Goal: Information Seeking & Learning: Compare options

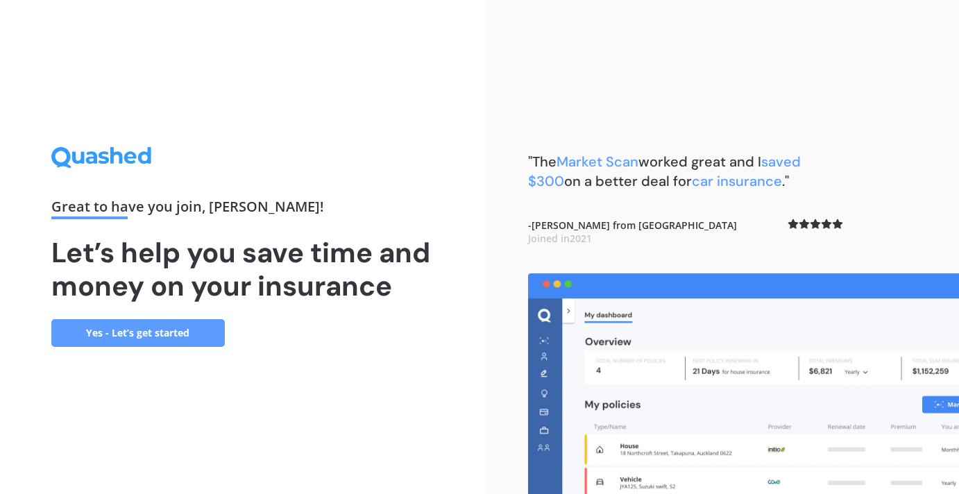
click at [112, 339] on link "Yes - Let’s get started" at bounding box center [138, 333] width 174 height 28
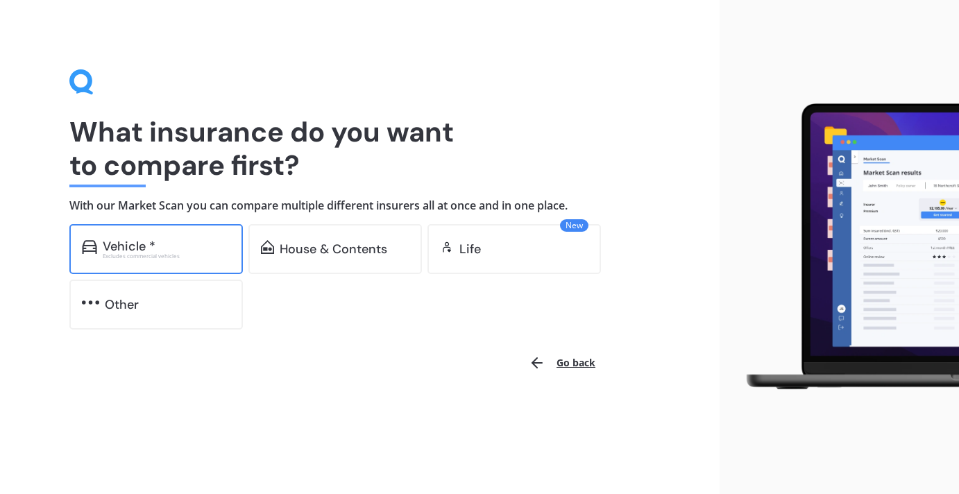
click at [164, 269] on div "Vehicle * Excludes commercial vehicles" at bounding box center [156, 249] width 174 height 50
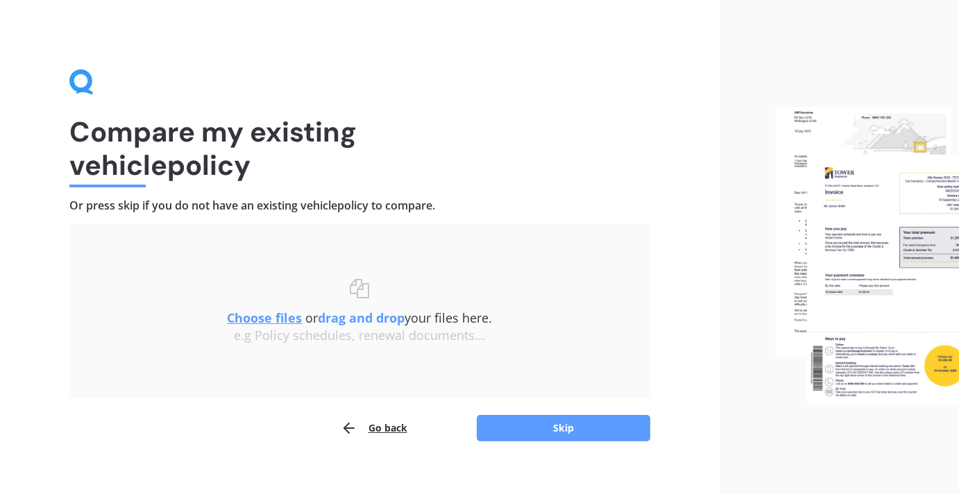
scroll to position [17, 0]
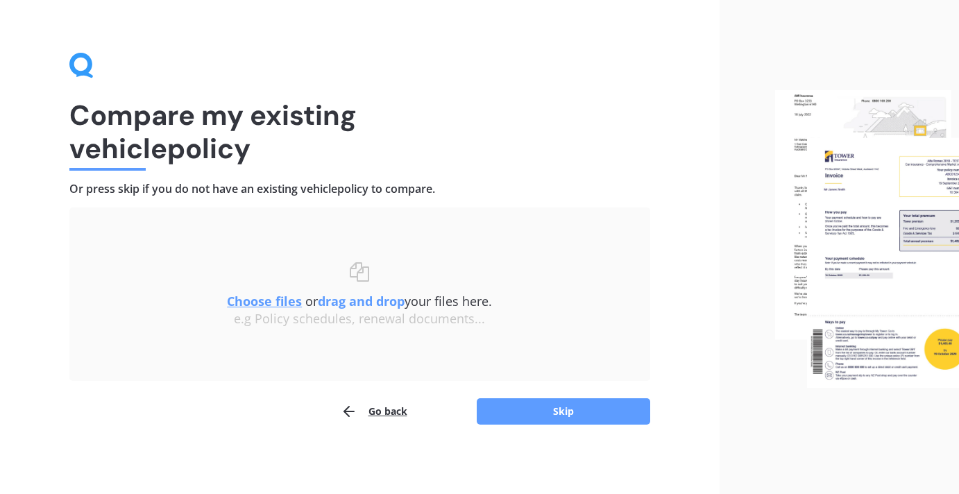
click at [277, 300] on u "Choose files" at bounding box center [264, 301] width 75 height 17
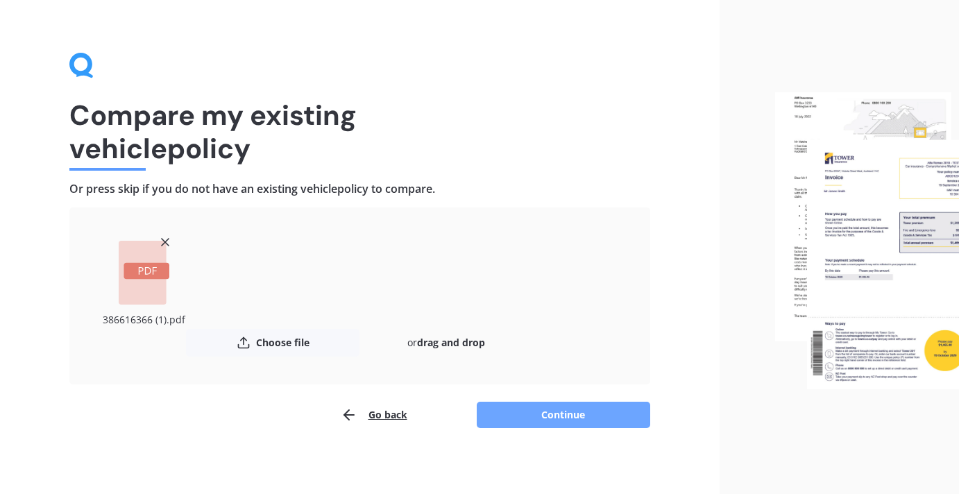
click at [517, 414] on button "Continue" at bounding box center [564, 415] width 174 height 26
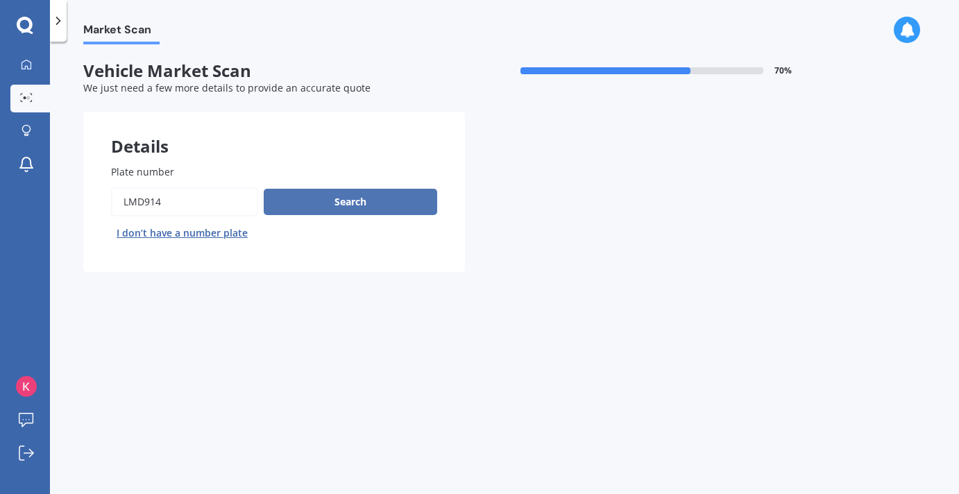
click at [391, 203] on button "Search" at bounding box center [351, 202] width 174 height 26
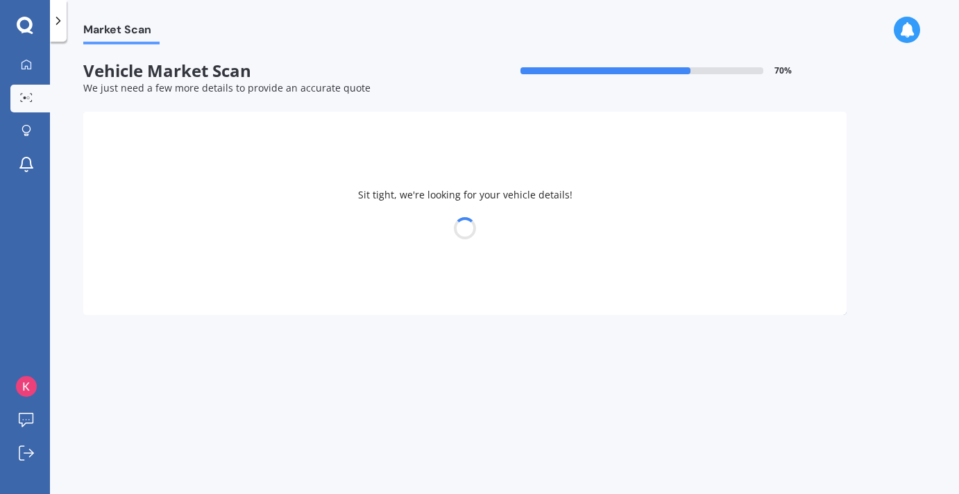
select select "VOLKSWAGEN"
select select "AMAROK"
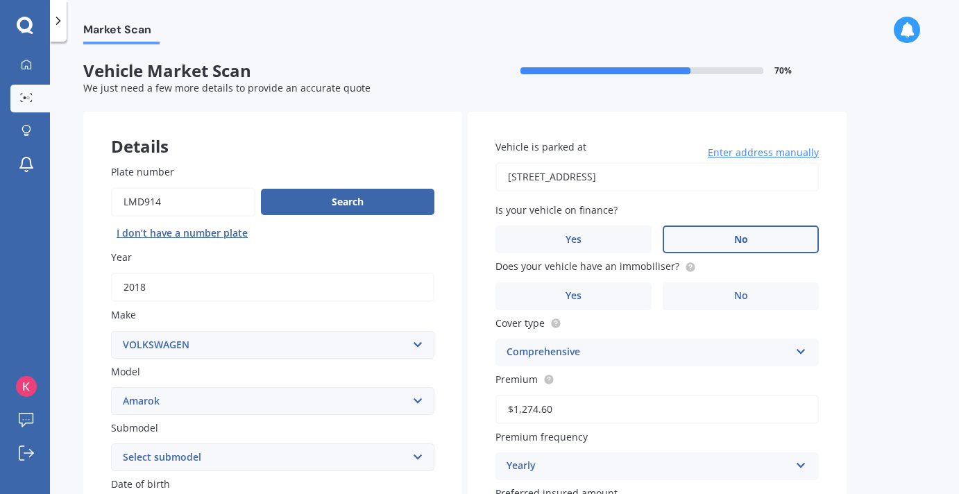
click at [745, 244] on span "No" at bounding box center [741, 240] width 14 height 12
click at [0, 0] on input "No" at bounding box center [0, 0] width 0 height 0
click at [717, 291] on label "No" at bounding box center [741, 297] width 156 height 28
click at [0, 0] on input "No" at bounding box center [0, 0] width 0 height 0
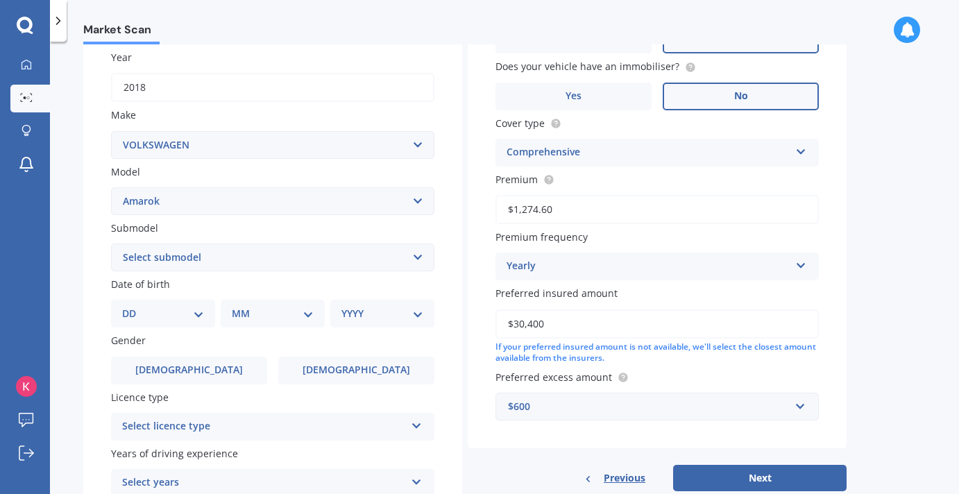
scroll to position [208, 0]
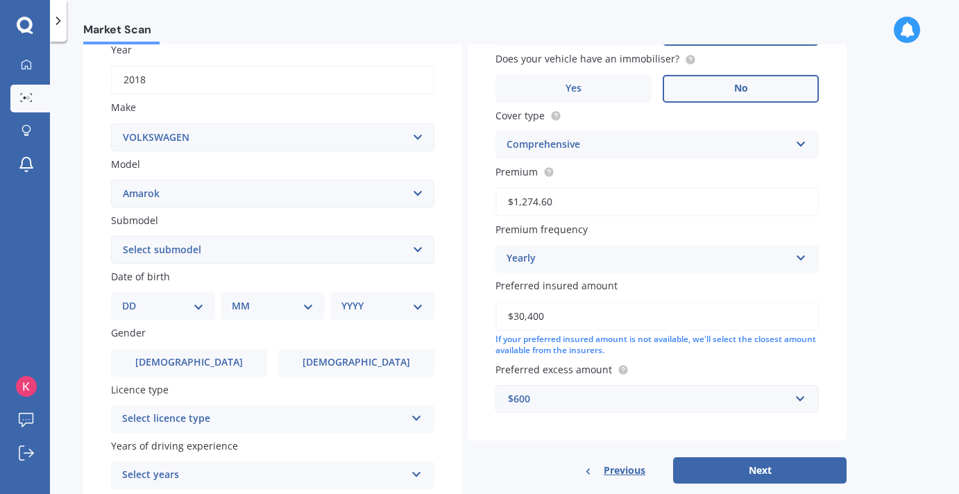
click at [423, 254] on select "Select submodel (All Other) 2WD TDI 2WD Twin Turbo TDI Highline 4 motion Twin T…" at bounding box center [272, 250] width 323 height 28
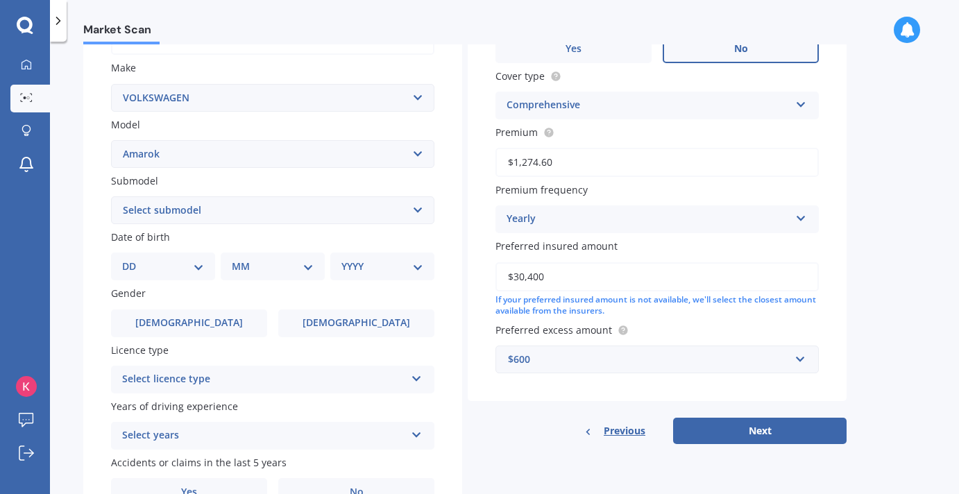
scroll to position [251, 0]
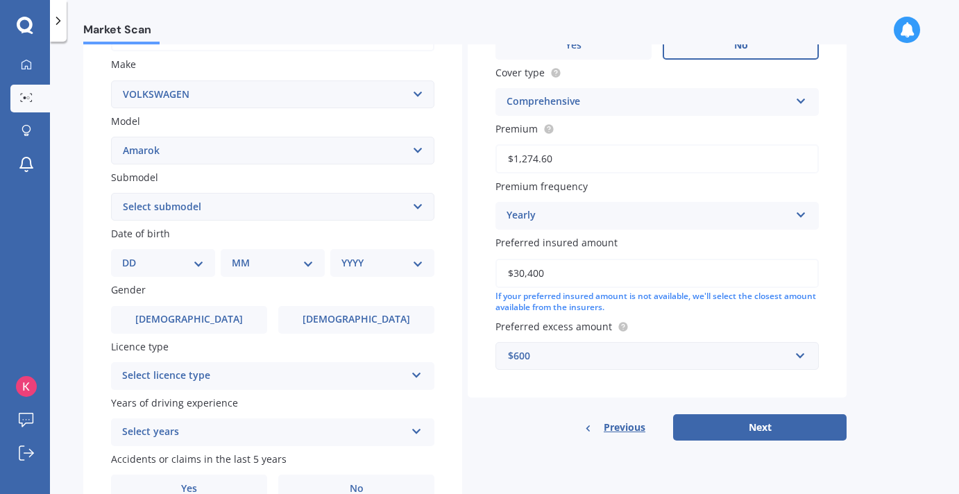
click at [199, 260] on select "DD 01 02 03 04 05 06 07 08 09 10 11 12 13 14 15 16 17 18 19 20 21 22 23 24 25 2…" at bounding box center [163, 262] width 82 height 15
select select "16"
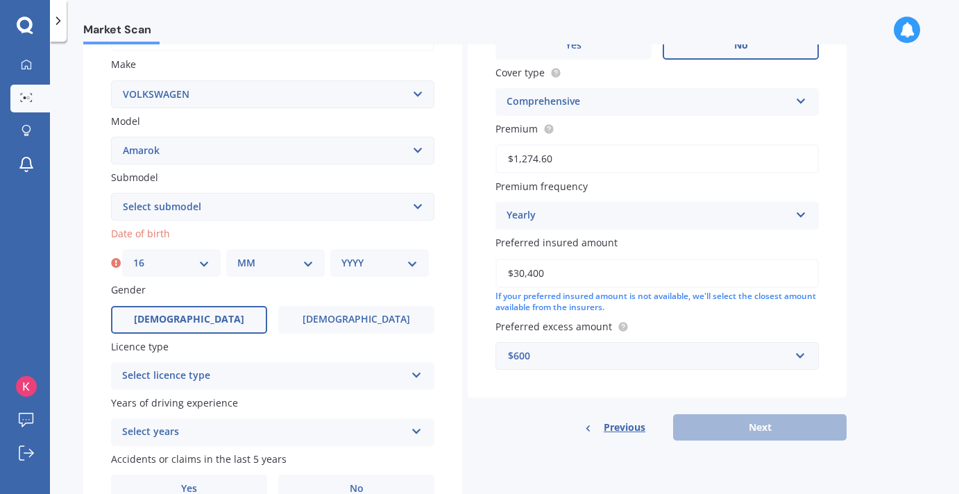
click at [287, 264] on select "MM 01 02 03 04 05 06 07 08 09 10 11 12" at bounding box center [275, 262] width 76 height 15
click at [277, 271] on select "MM 01 02 03 04 05 06 07 08 09 10 11 12" at bounding box center [275, 262] width 76 height 15
select select "04"
click at [405, 267] on select "YYYY 2025 2024 2023 2022 2021 2020 2019 2018 2017 2016 2015 2014 2013 2012 2011…" at bounding box center [380, 262] width 76 height 15
select select "1981"
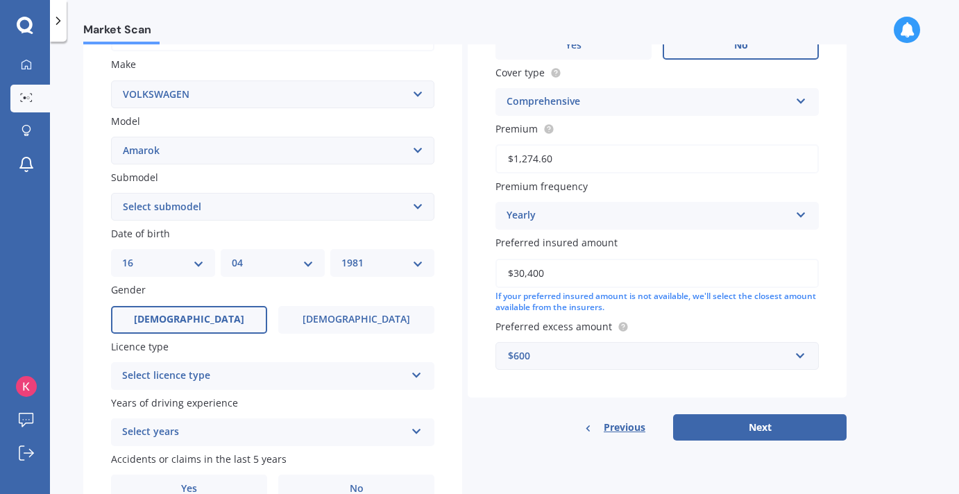
click at [242, 321] on label "[DEMOGRAPHIC_DATA]" at bounding box center [189, 320] width 156 height 28
click at [0, 0] on input "[DEMOGRAPHIC_DATA]" at bounding box center [0, 0] width 0 height 0
click at [260, 382] on div "Select licence type" at bounding box center [263, 376] width 283 height 17
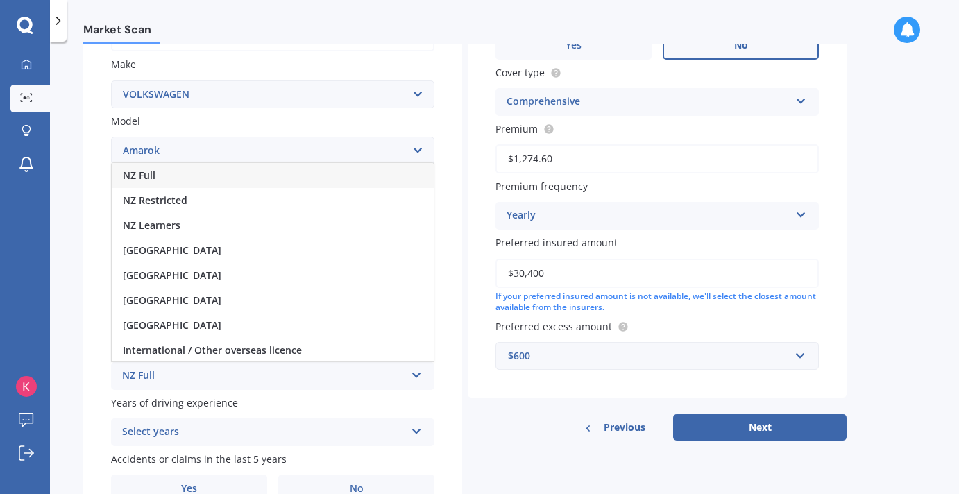
click at [259, 188] on div "NZ Full" at bounding box center [273, 175] width 322 height 25
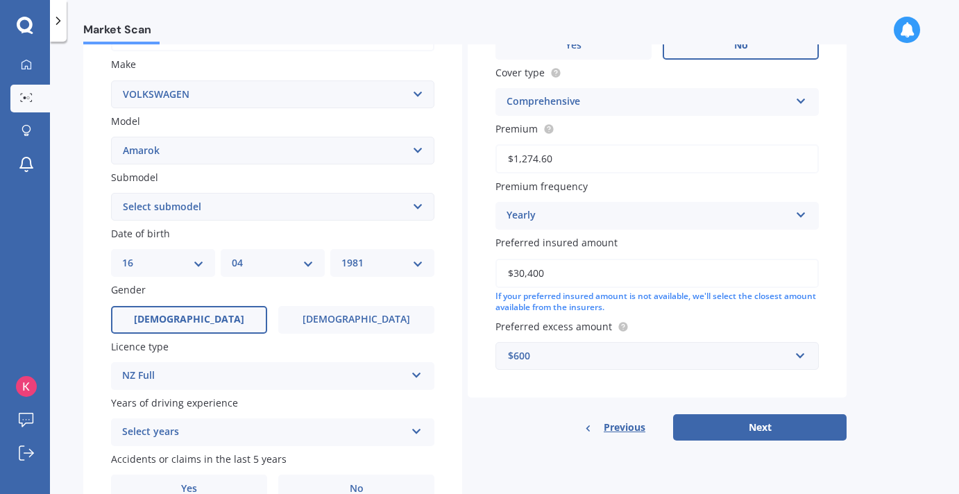
click at [289, 433] on div "Select years" at bounding box center [263, 432] width 283 height 17
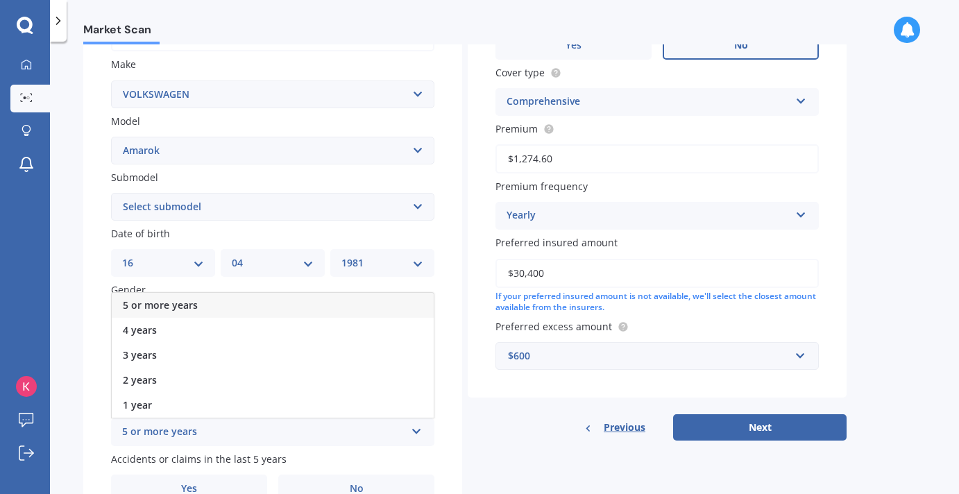
click at [329, 308] on div "5 or more years" at bounding box center [273, 305] width 322 height 25
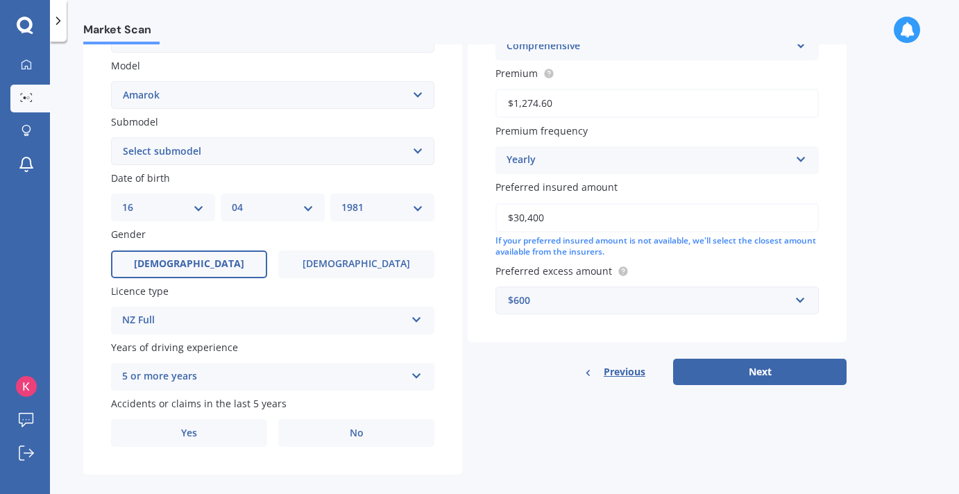
scroll to position [326, 0]
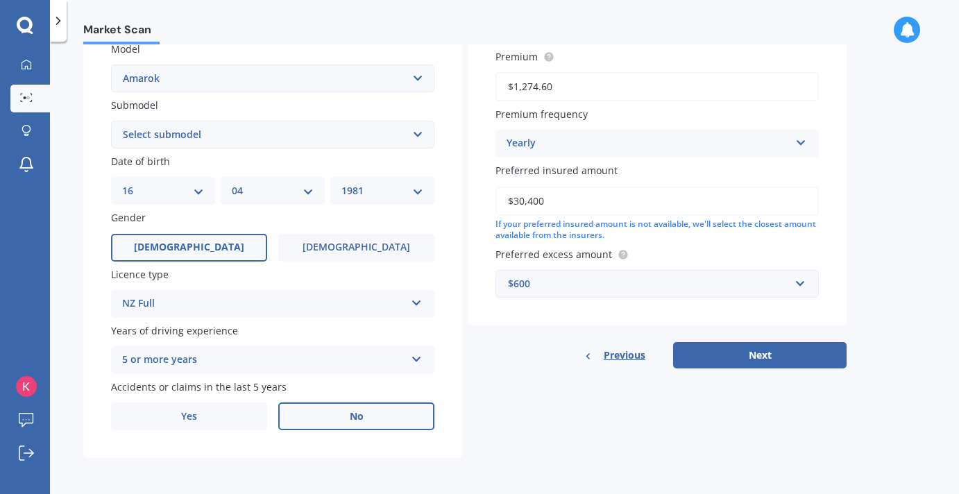
click at [360, 414] on span "No" at bounding box center [357, 417] width 14 height 12
click at [0, 0] on input "No" at bounding box center [0, 0] width 0 height 0
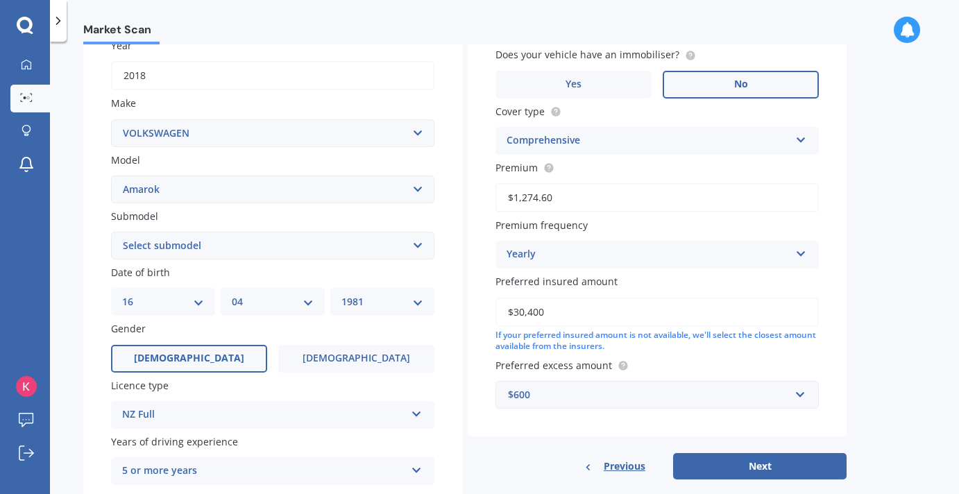
scroll to position [212, 0]
click at [550, 309] on input "$30,400" at bounding box center [657, 311] width 323 height 29
type input "$31,000"
click at [718, 395] on div "$600" at bounding box center [649, 394] width 282 height 15
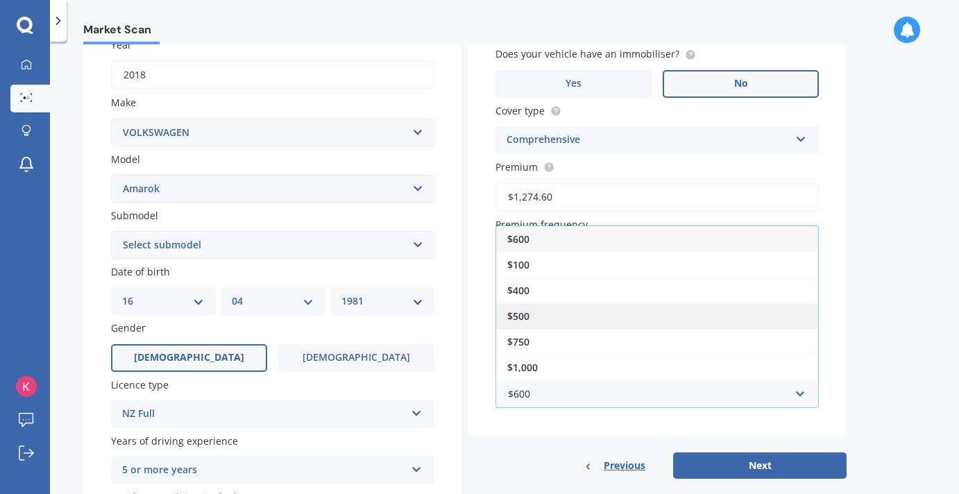
click at [702, 323] on div "$500" at bounding box center [657, 316] width 322 height 26
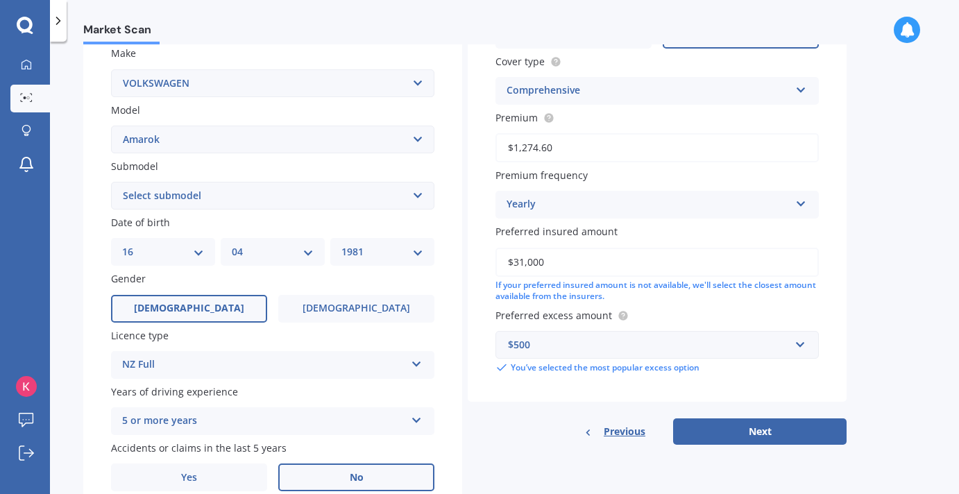
scroll to position [269, 0]
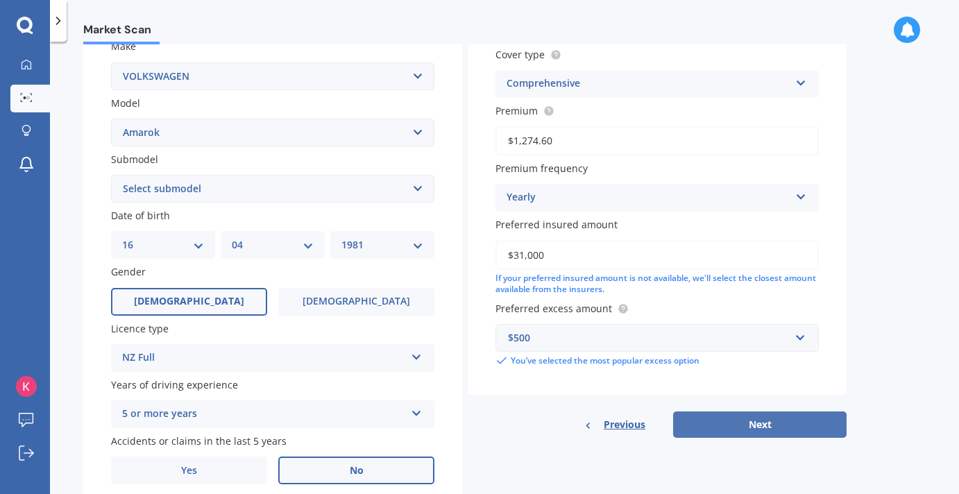
click at [767, 435] on button "Next" at bounding box center [760, 425] width 174 height 26
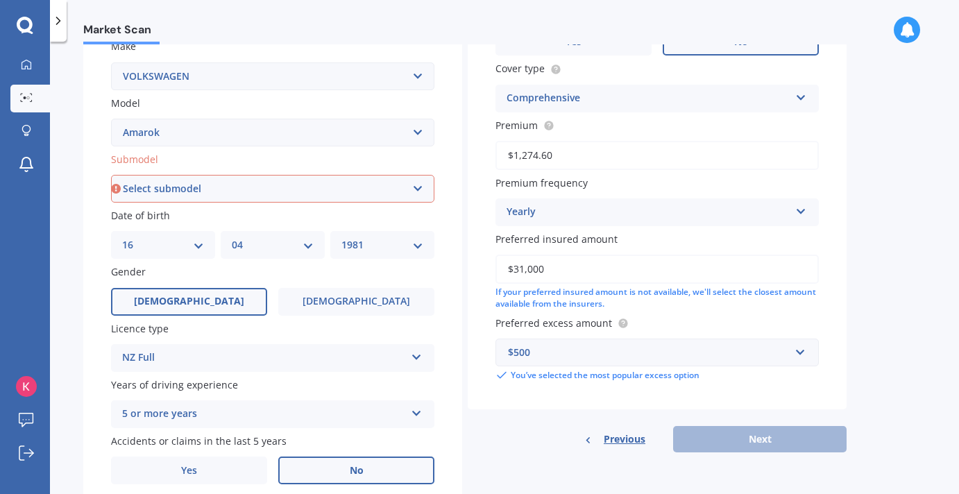
click at [419, 194] on select "Select submodel (All Other) 2WD TDI 2WD Twin Turbo TDI Highline 4 motion Twin T…" at bounding box center [272, 189] width 323 height 28
click at [419, 185] on select "Select submodel (All Other) 2WD TDI 2WD Twin Turbo TDI Highline 4 motion Twin T…" at bounding box center [272, 189] width 323 height 28
click at [398, 191] on select "Select submodel (All Other) 2WD TDI 2WD Twin Turbo TDI Highline 4 motion Twin T…" at bounding box center [272, 189] width 323 height 28
select select "4 MOTION TWIN TURBO TDI"
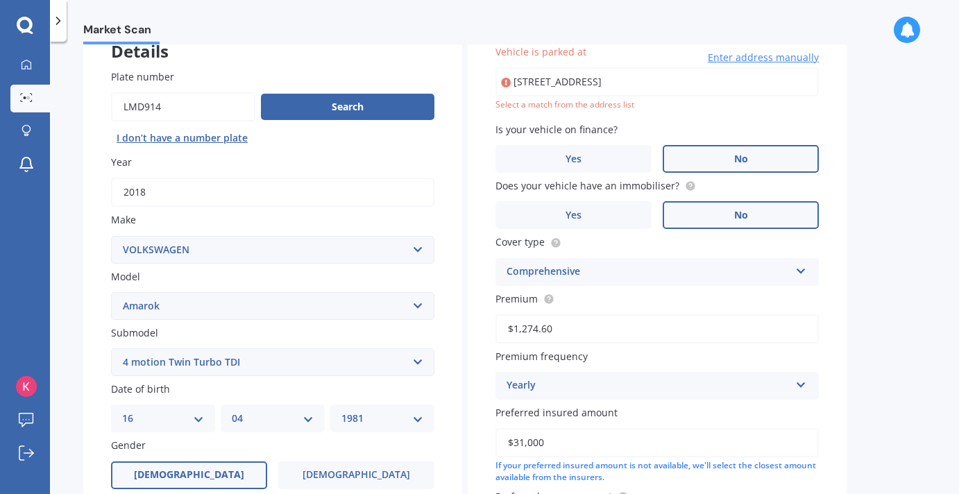
scroll to position [0, 23]
click at [770, 81] on input "[STREET_ADDRESS]" at bounding box center [657, 81] width 323 height 29
click at [807, 81] on input "[STREET_ADDRESS]" at bounding box center [657, 81] width 323 height 29
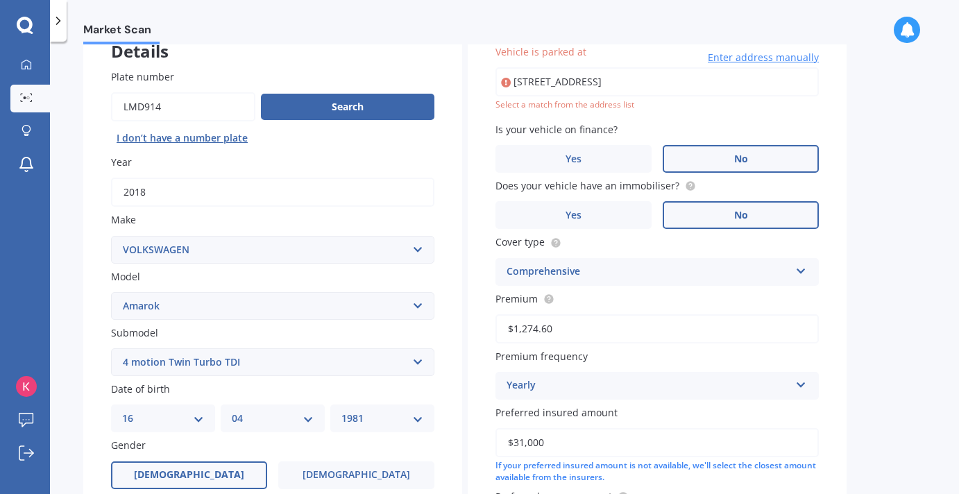
type input "[STREET_ADDRESS]"
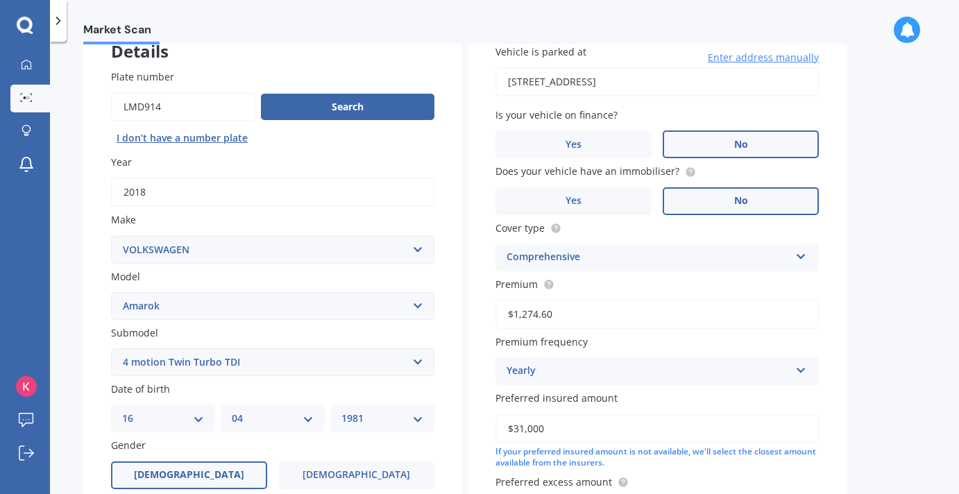
scroll to position [326, 0]
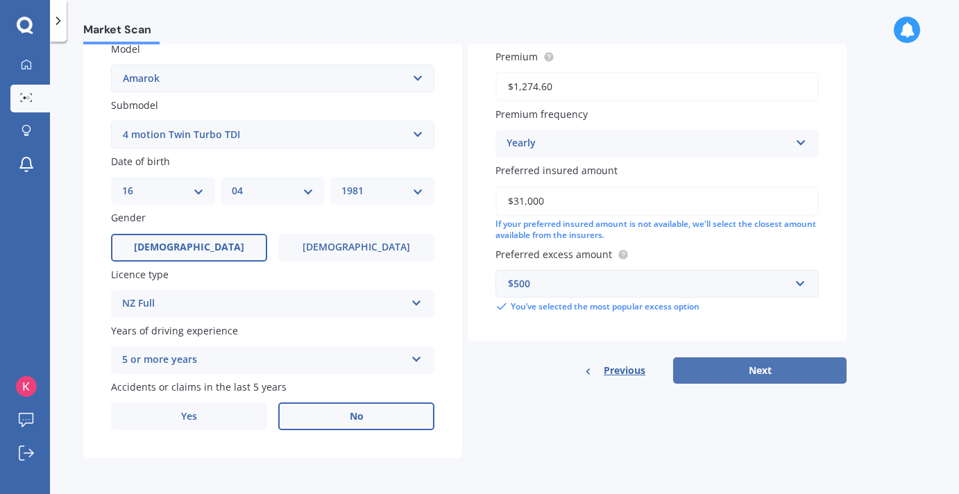
click at [762, 364] on button "Next" at bounding box center [760, 370] width 174 height 26
select select "16"
select select "04"
select select "1981"
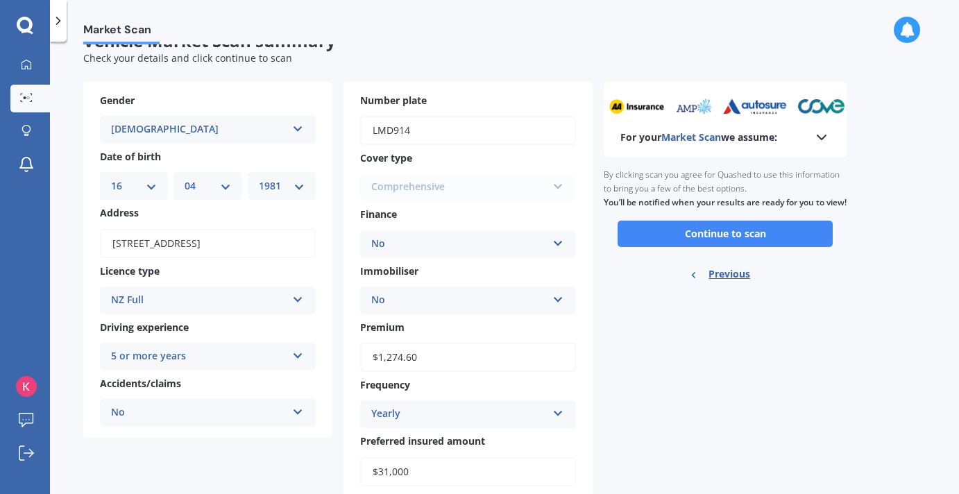
scroll to position [128, 0]
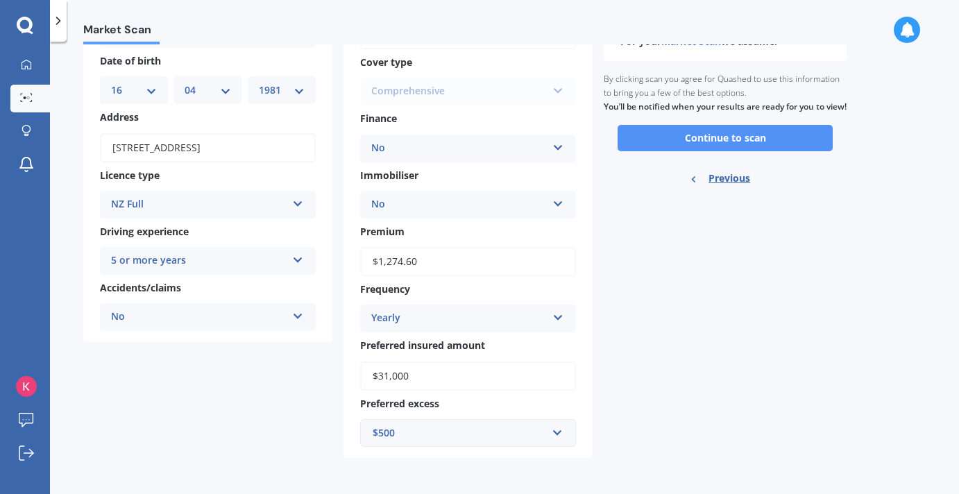
click at [760, 143] on button "Continue to scan" at bounding box center [725, 138] width 215 height 26
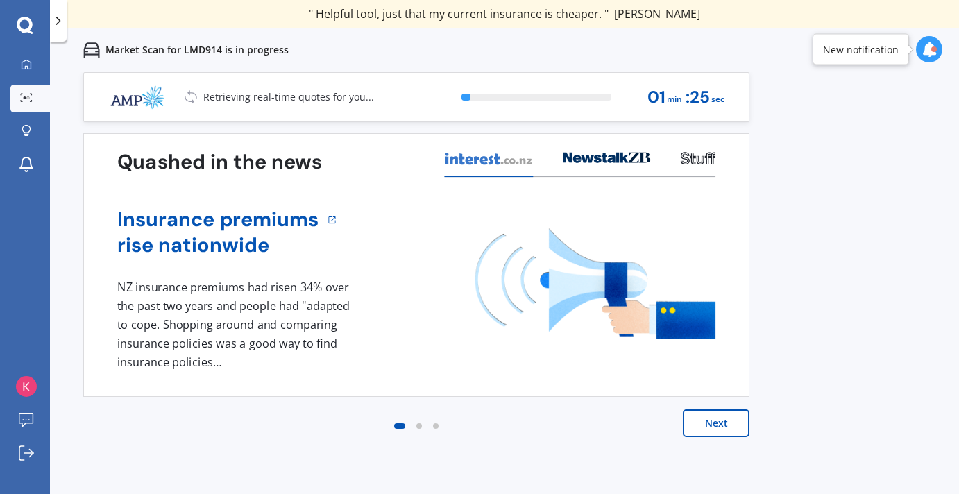
click at [716, 421] on button "Next" at bounding box center [716, 424] width 67 height 28
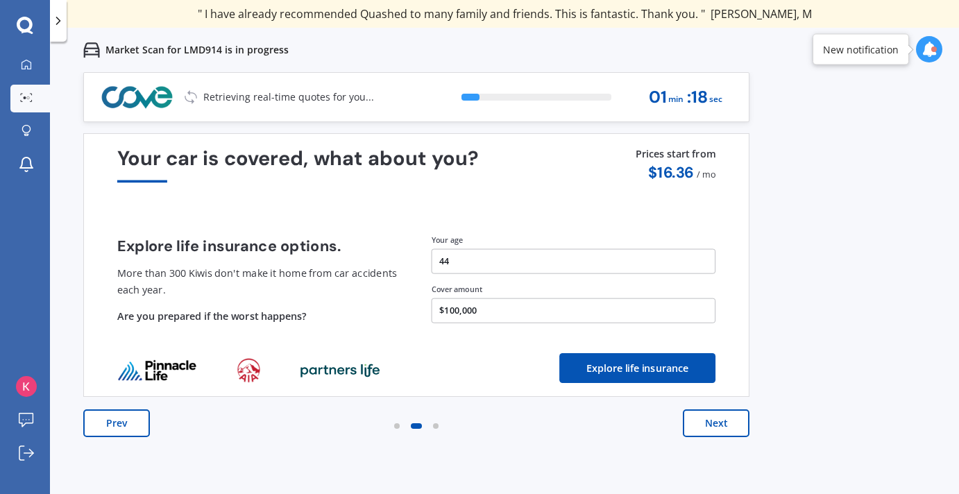
click at [716, 421] on button "Next" at bounding box center [716, 424] width 67 height 28
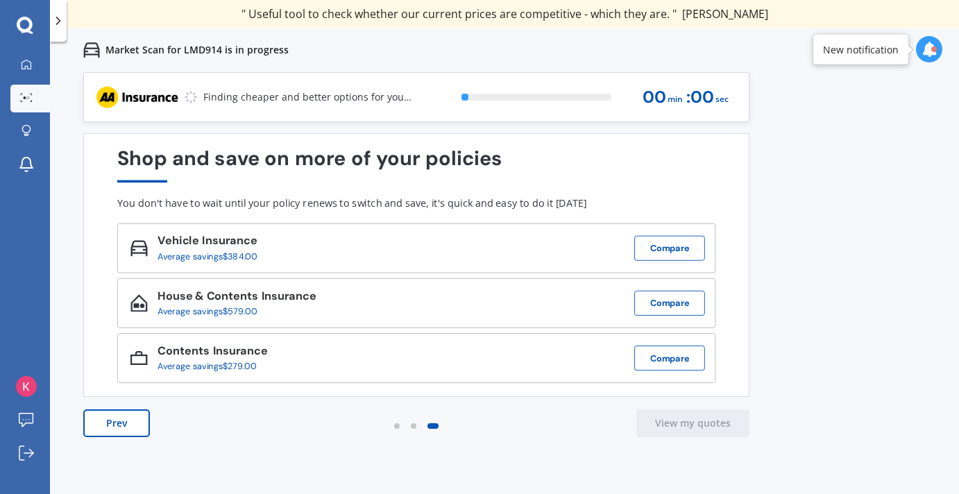
click at [925, 49] on icon at bounding box center [929, 49] width 15 height 15
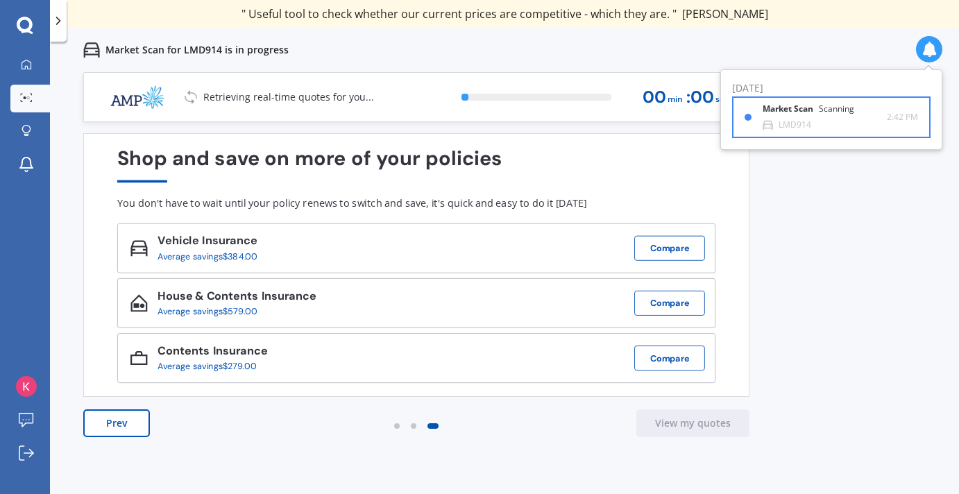
click at [820, 112] on div "Scanning" at bounding box center [836, 109] width 35 height 10
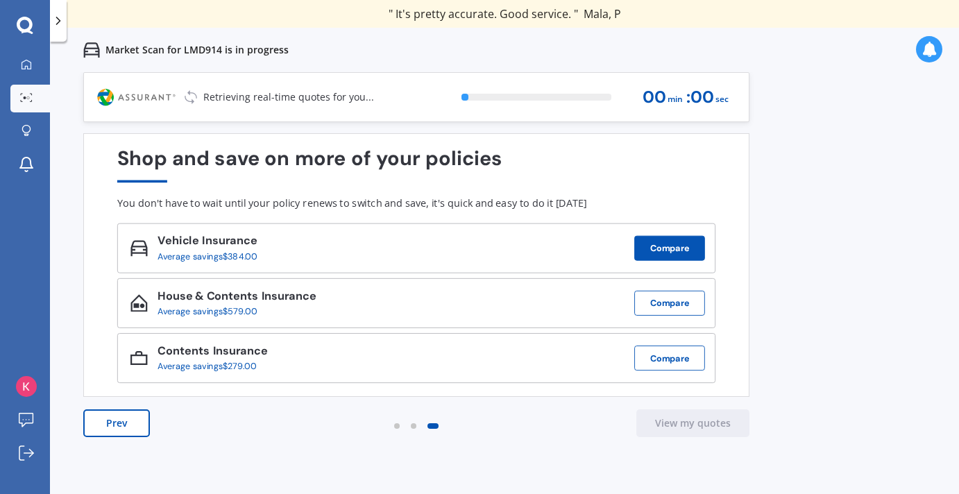
click at [688, 242] on button "Compare" at bounding box center [669, 248] width 71 height 25
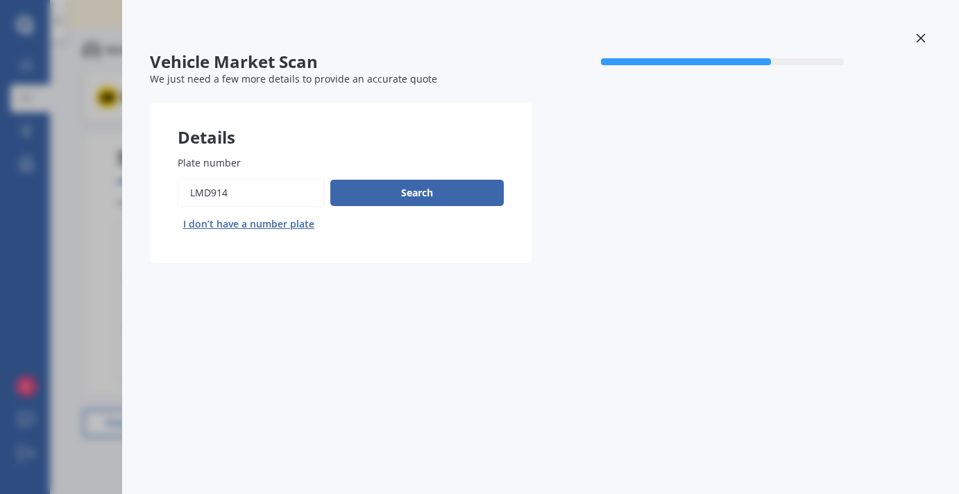
click at [921, 33] on icon at bounding box center [921, 38] width 10 height 10
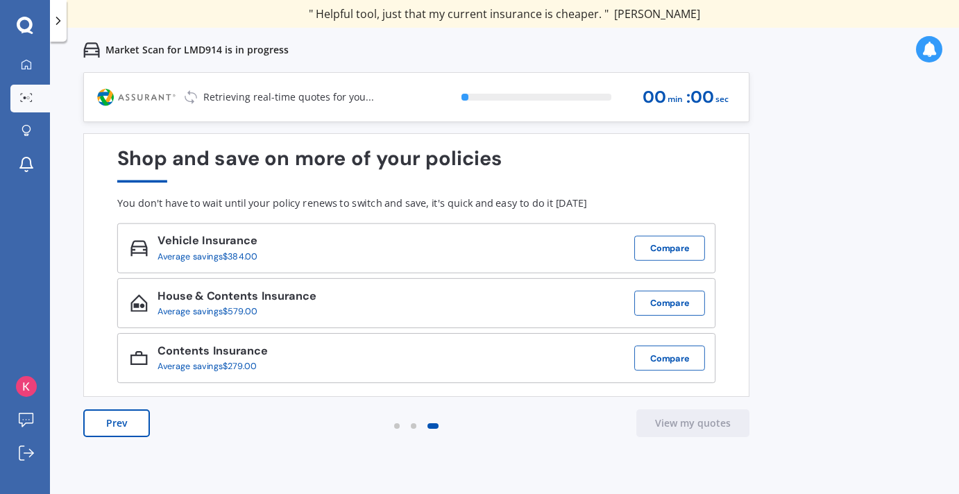
click at [452, 90] on div "0 % 00 min : 00 sec" at bounding box center [591, 97] width 293 height 49
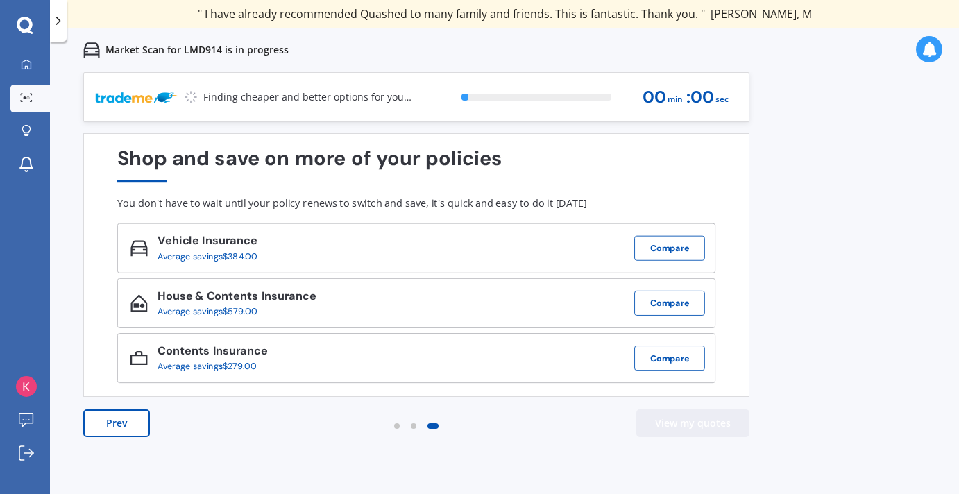
click at [685, 426] on button "View my quotes" at bounding box center [693, 424] width 113 height 28
click at [111, 424] on button "Prev" at bounding box center [116, 424] width 67 height 28
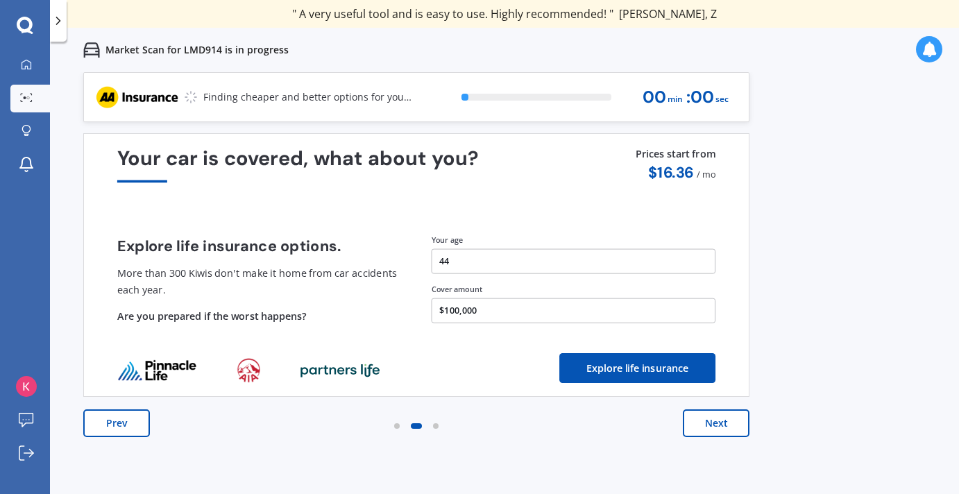
click at [112, 425] on button "Prev" at bounding box center [116, 424] width 67 height 28
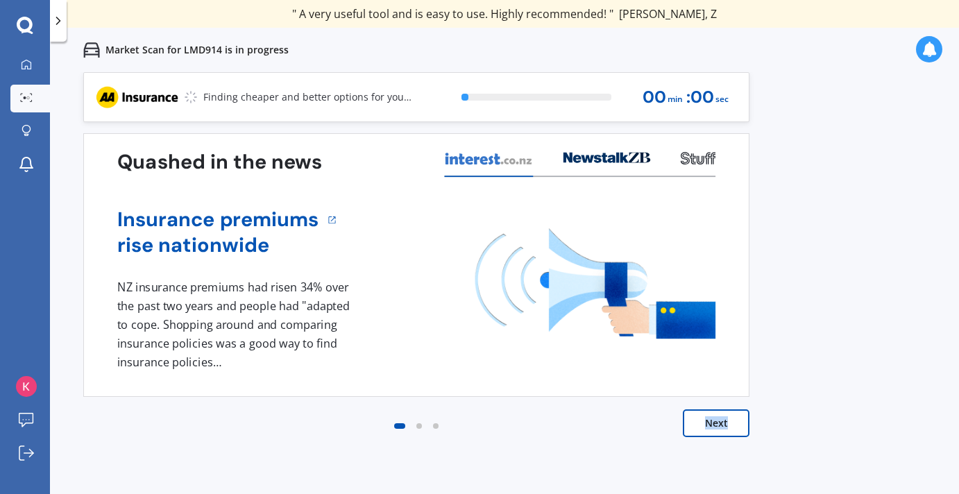
click at [112, 425] on div "Next" at bounding box center [416, 438] width 666 height 56
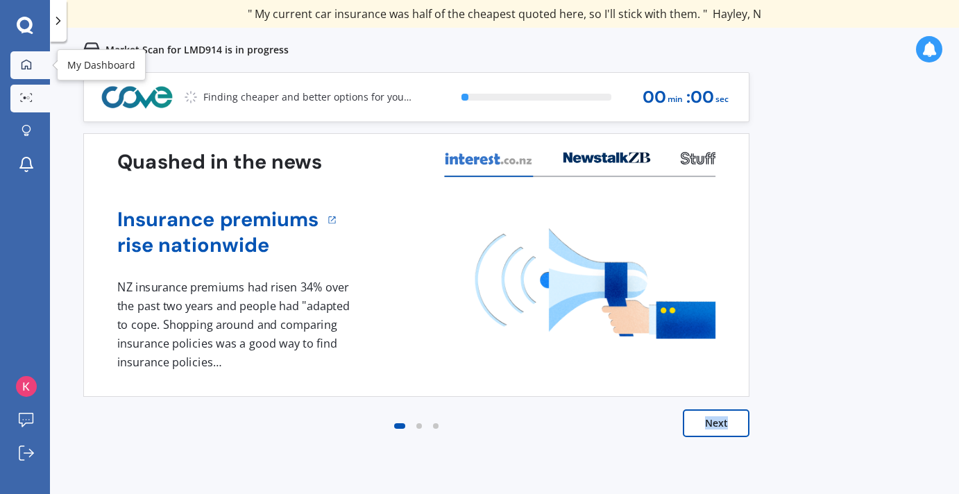
click at [22, 69] on icon at bounding box center [26, 64] width 11 height 11
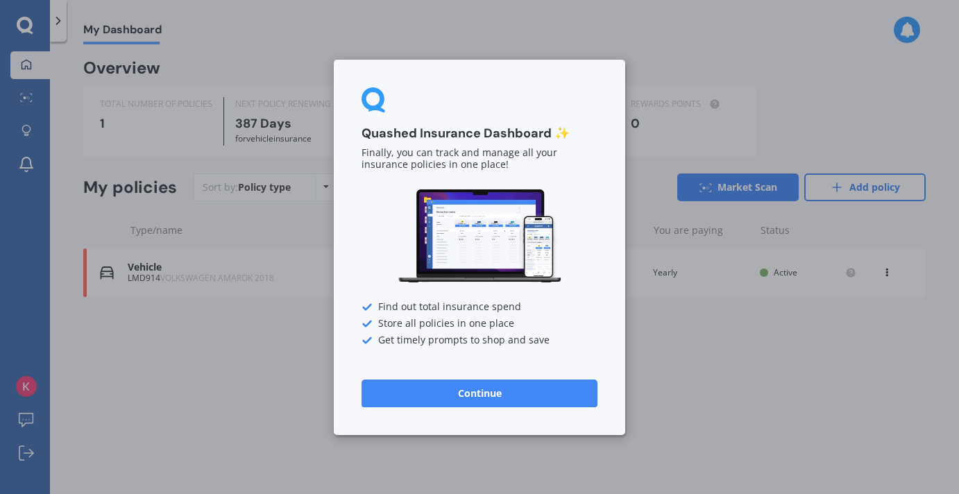
click at [503, 398] on button "Continue" at bounding box center [480, 393] width 236 height 28
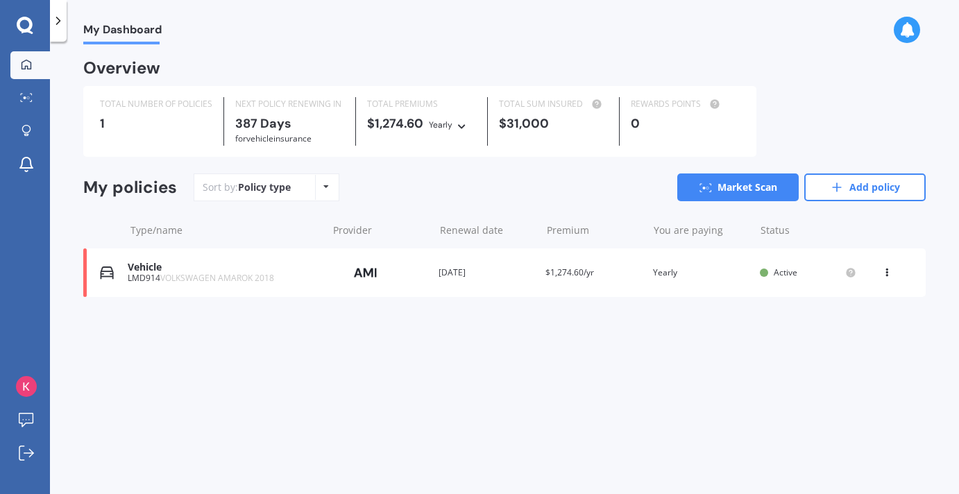
click at [134, 272] on div "Vehicle" at bounding box center [224, 268] width 192 height 12
click at [35, 157] on div at bounding box center [26, 165] width 21 height 18
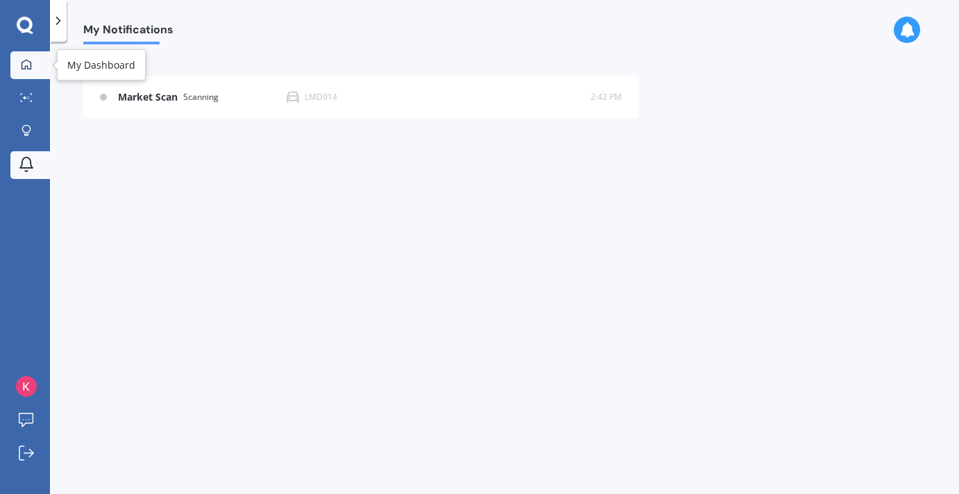
click at [24, 74] on link "My Dashboard" at bounding box center [30, 65] width 40 height 28
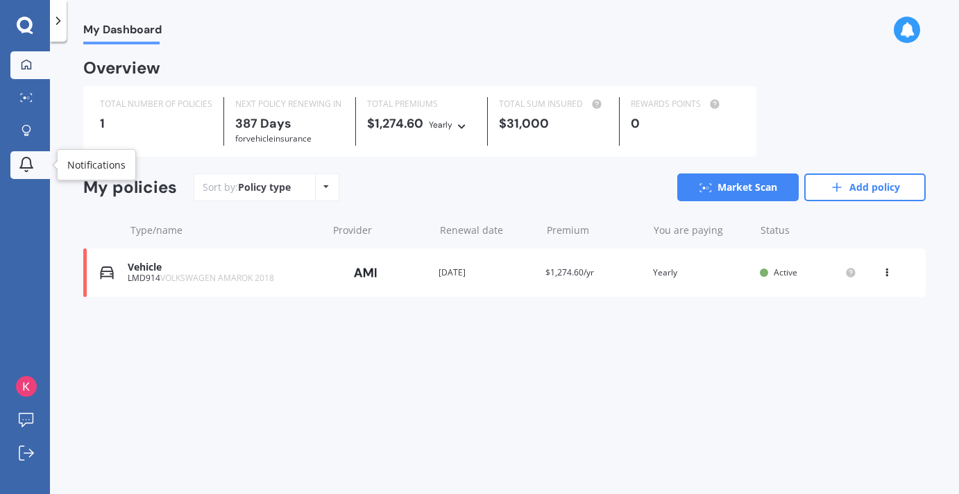
click at [17, 166] on div at bounding box center [26, 165] width 21 height 18
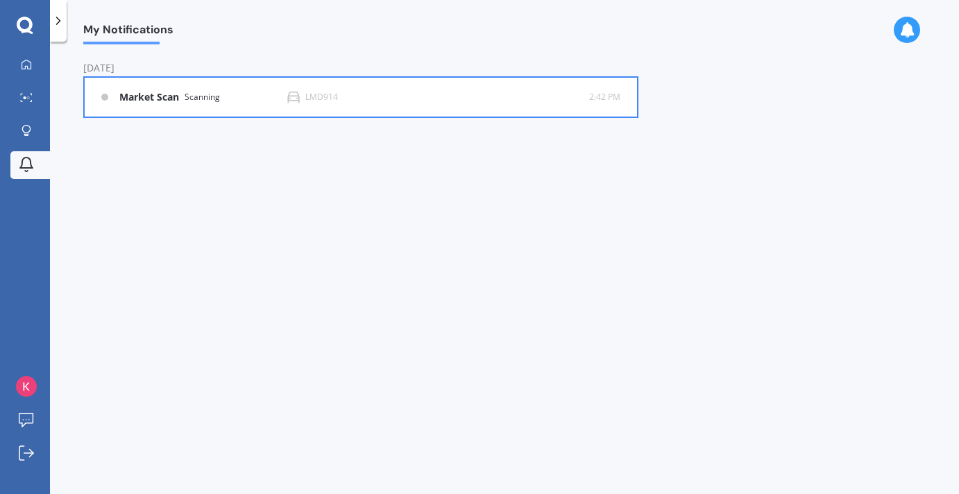
click at [289, 101] on icon at bounding box center [293, 97] width 12 height 12
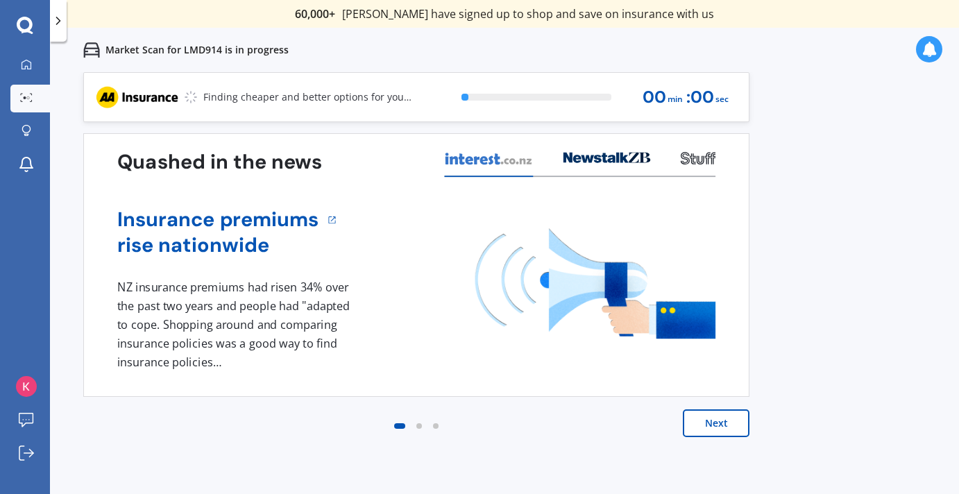
click at [616, 123] on div "Finding cheaper and better options for you... 0 % 00 min : 00 sec Quashed in th…" at bounding box center [416, 268] width 666 height 393
click at [154, 96] on img at bounding box center [136, 97] width 83 height 24
click at [704, 432] on button "Next" at bounding box center [716, 424] width 67 height 28
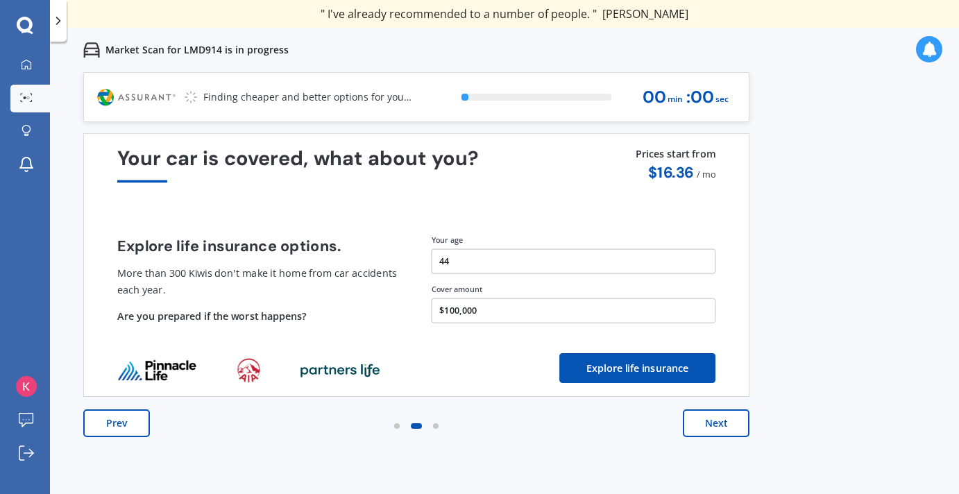
click at [550, 103] on div "0 % 00 min : 00 sec" at bounding box center [591, 97] width 293 height 49
click at [538, 92] on div "0 % 00 min : 00 sec" at bounding box center [591, 97] width 293 height 49
click at [708, 426] on button "Next" at bounding box center [716, 424] width 67 height 28
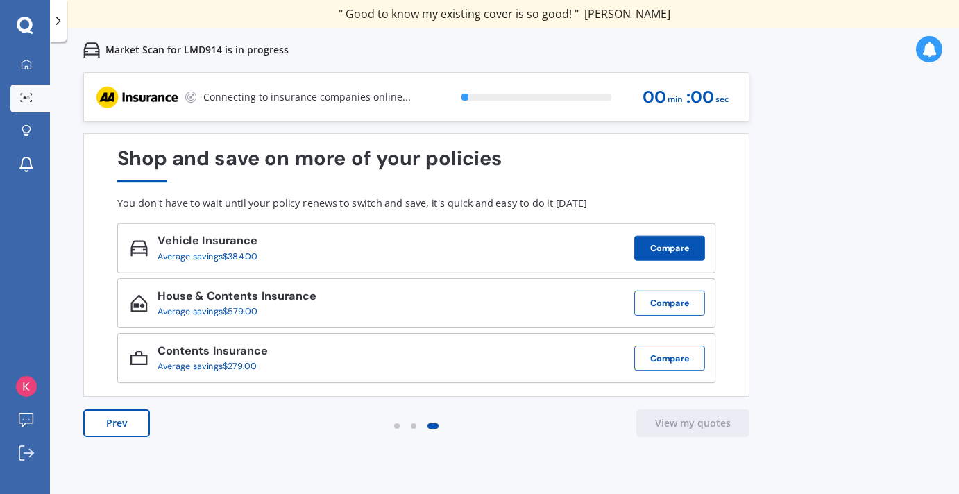
click at [662, 245] on button "Compare" at bounding box center [669, 248] width 71 height 25
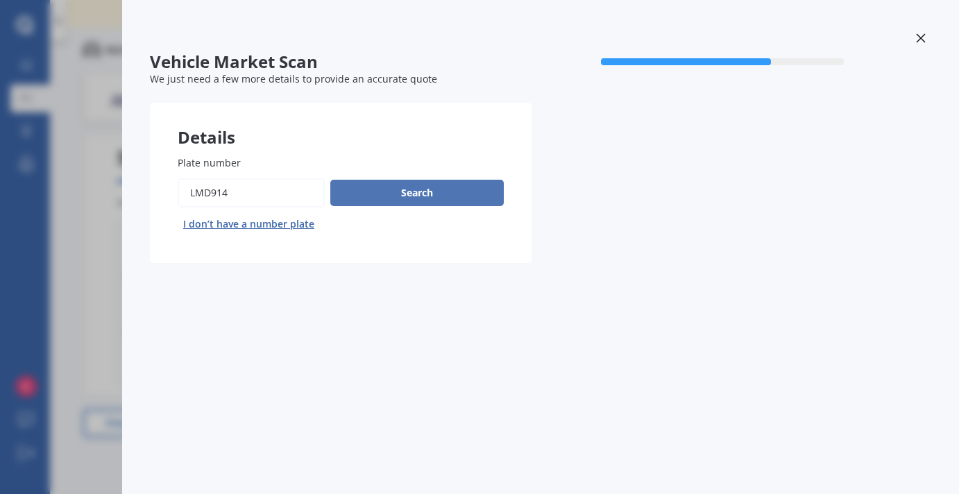
click at [444, 189] on button "Search" at bounding box center [417, 193] width 174 height 26
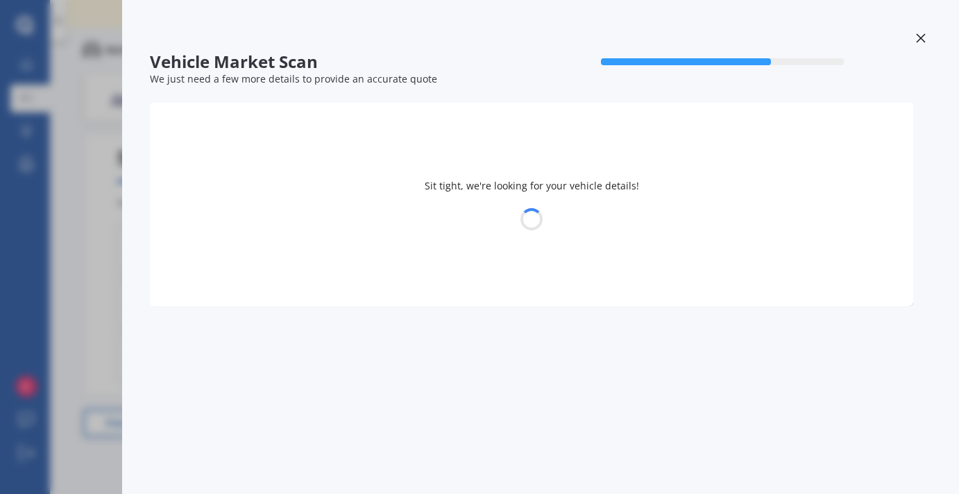
select select "VOLKSWAGEN"
select select "AMAROK"
select select "16"
select select "04"
select select "1981"
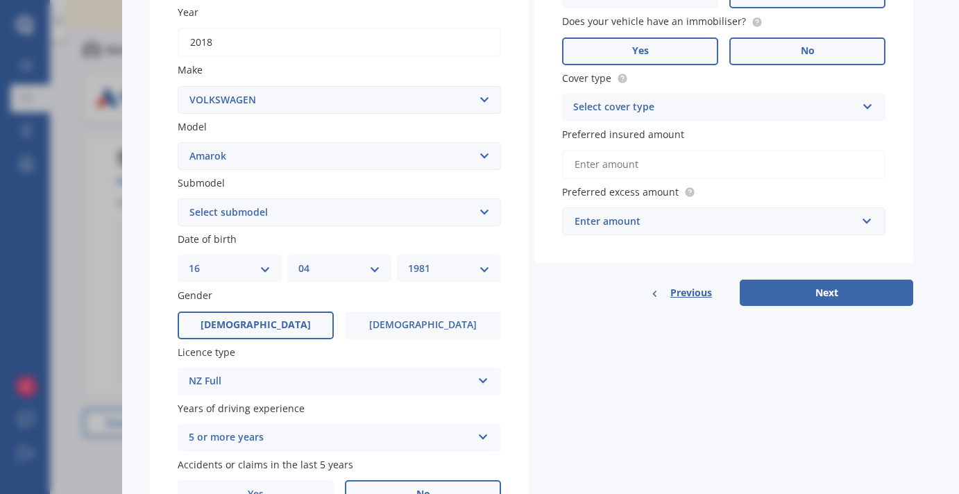
scroll to position [320, 0]
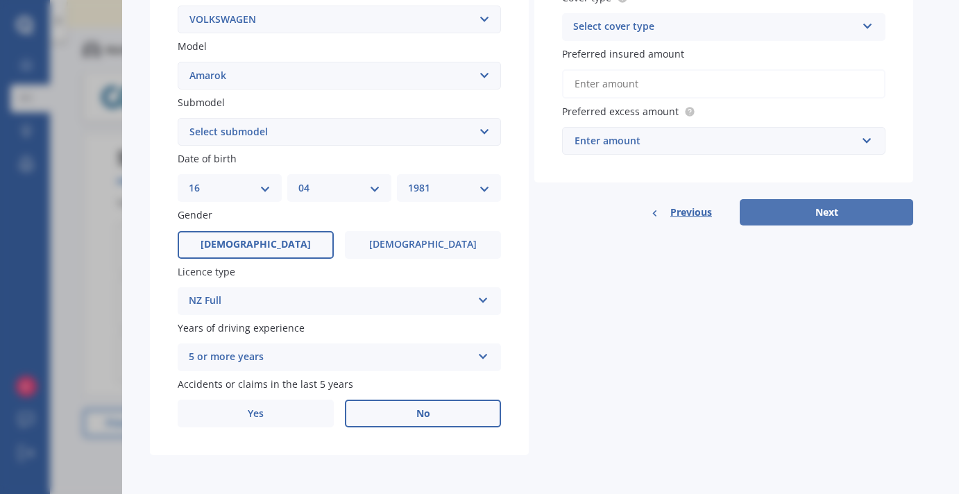
click at [857, 214] on button "Next" at bounding box center [827, 212] width 174 height 26
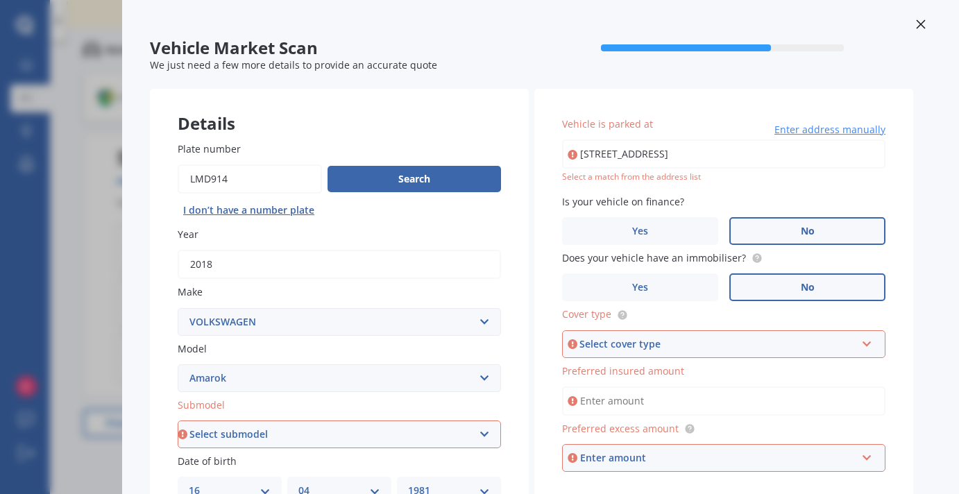
scroll to position [0, 0]
